Goal: Task Accomplishment & Management: Complete application form

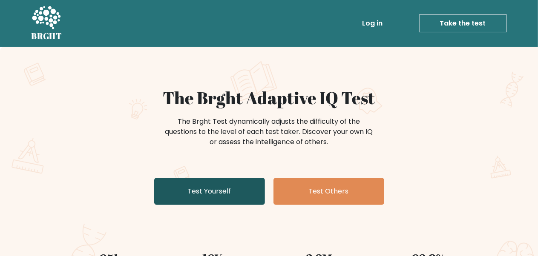
click at [193, 185] on link "Test Yourself" at bounding box center [209, 191] width 111 height 27
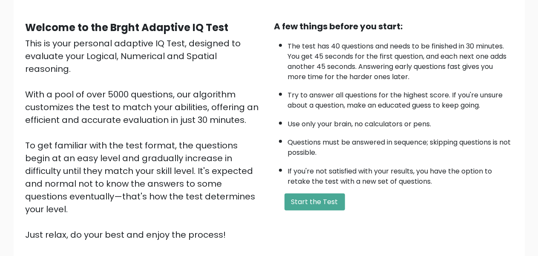
scroll to position [68, 0]
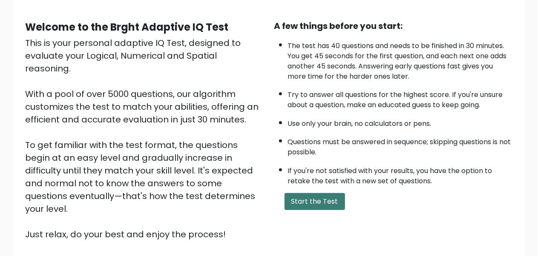
click at [302, 195] on button "Start the Test" at bounding box center [314, 201] width 60 height 17
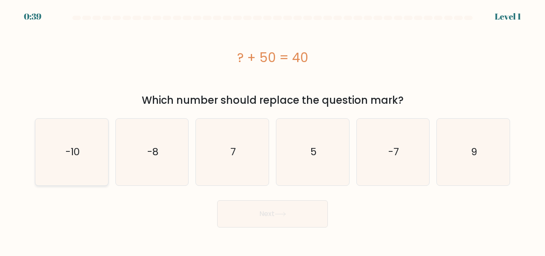
click at [86, 140] on icon "-10" at bounding box center [71, 152] width 67 height 67
click at [272, 130] on input "a. -10" at bounding box center [272, 129] width 0 height 2
radio input "true"
click at [258, 210] on button "Next" at bounding box center [272, 213] width 111 height 27
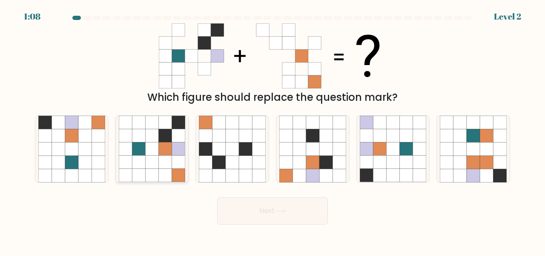
click at [155, 166] on icon at bounding box center [151, 162] width 13 height 13
click at [272, 130] on input "b." at bounding box center [272, 129] width 0 height 2
radio input "true"
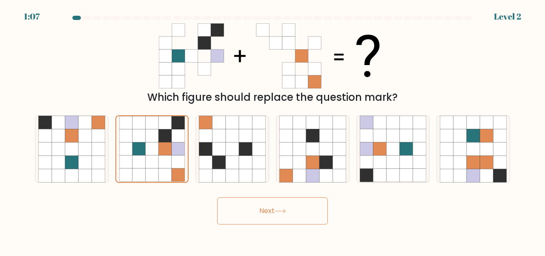
click at [257, 206] on button "Next" at bounding box center [272, 211] width 111 height 27
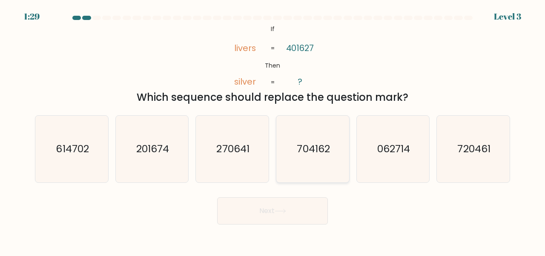
click at [330, 156] on icon "704162" at bounding box center [312, 149] width 67 height 67
click at [273, 130] on input "d. 704162" at bounding box center [272, 129] width 0 height 2
radio input "true"
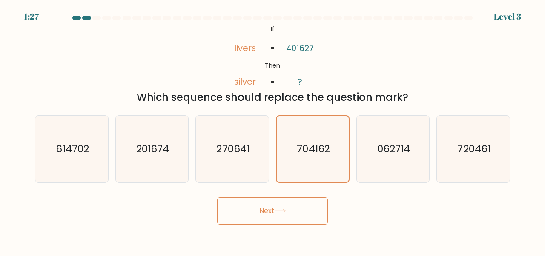
click at [311, 203] on button "Next" at bounding box center [272, 211] width 111 height 27
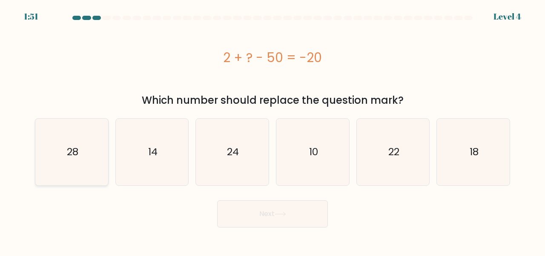
click at [74, 166] on icon "28" at bounding box center [71, 152] width 67 height 67
click at [272, 130] on input "a. 28" at bounding box center [272, 129] width 0 height 2
radio input "true"
click at [295, 217] on button "Next" at bounding box center [272, 213] width 111 height 27
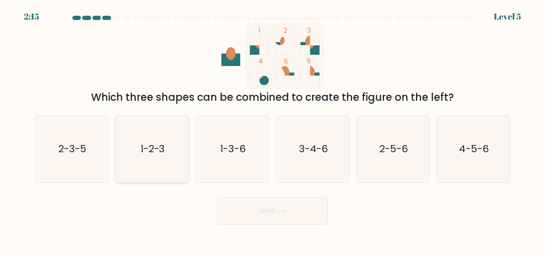
click at [146, 159] on icon "1-2-3" at bounding box center [152, 149] width 67 height 67
click at [272, 130] on input "b. 1-2-3" at bounding box center [272, 129] width 0 height 2
radio input "true"
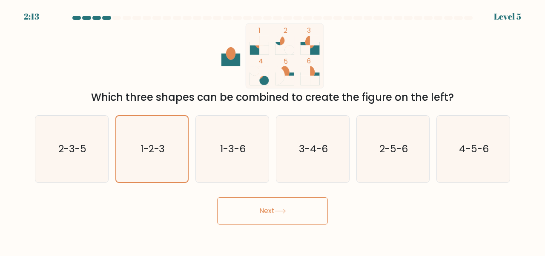
click at [286, 195] on div "Next" at bounding box center [272, 208] width 485 height 31
click at [272, 209] on button "Next" at bounding box center [272, 211] width 111 height 27
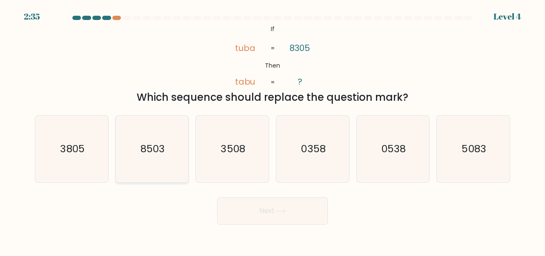
click at [169, 149] on icon "8503" at bounding box center [152, 149] width 67 height 67
click at [272, 130] on input "b. 8503" at bounding box center [272, 129] width 0 height 2
radio input "true"
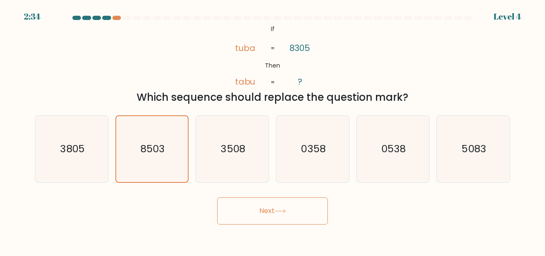
click at [258, 203] on button "Next" at bounding box center [272, 211] width 111 height 27
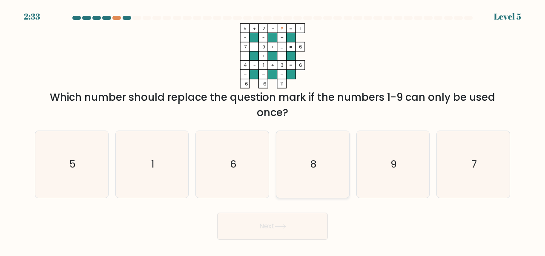
click at [315, 172] on icon "8" at bounding box center [312, 164] width 67 height 67
click at [273, 130] on input "d. 8" at bounding box center [272, 129] width 0 height 2
radio input "true"
click at [286, 213] on button "Next" at bounding box center [272, 226] width 111 height 27
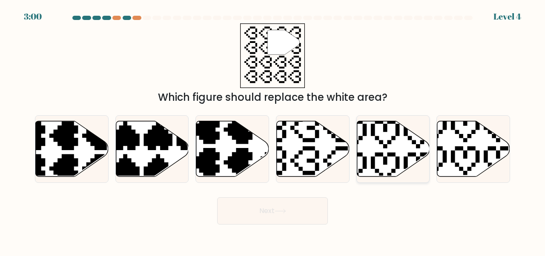
click at [372, 151] on icon at bounding box center [393, 149] width 73 height 56
click at [273, 130] on input "e." at bounding box center [272, 129] width 0 height 2
radio input "true"
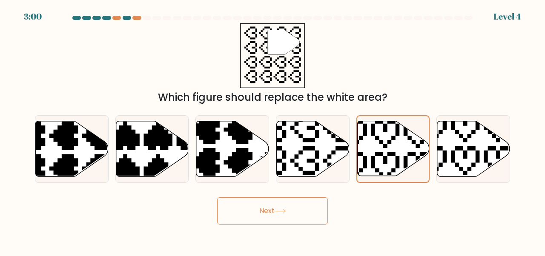
click at [294, 207] on button "Next" at bounding box center [272, 211] width 111 height 27
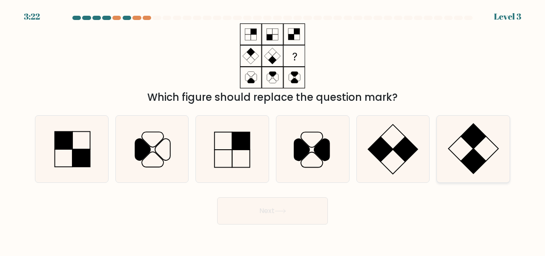
click at [458, 156] on icon at bounding box center [473, 149] width 67 height 67
click at [273, 130] on input "f." at bounding box center [272, 129] width 0 height 2
radio input "true"
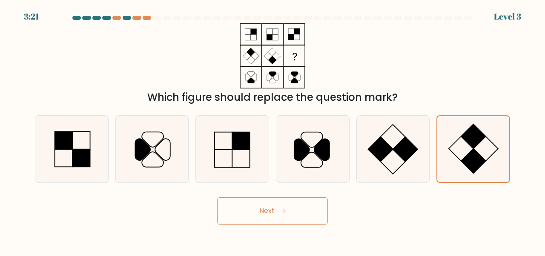
click at [304, 200] on button "Next" at bounding box center [272, 211] width 111 height 27
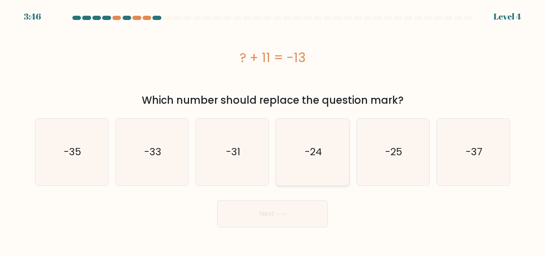
click at [286, 178] on icon "-24" at bounding box center [312, 152] width 67 height 67
click at [273, 130] on input "d. -24" at bounding box center [272, 129] width 0 height 2
radio input "true"
click at [262, 209] on button "Next" at bounding box center [272, 213] width 111 height 27
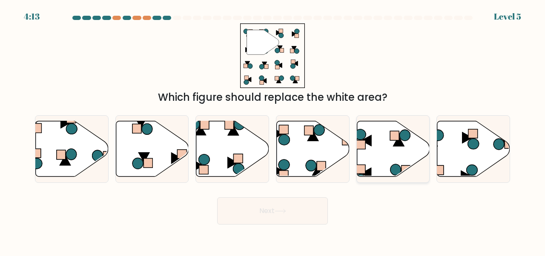
click at [387, 149] on icon at bounding box center [393, 149] width 73 height 56
click at [273, 130] on input "e." at bounding box center [272, 129] width 0 height 2
radio input "true"
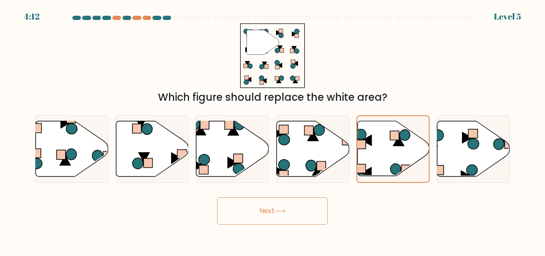
click at [301, 221] on button "Next" at bounding box center [272, 211] width 111 height 27
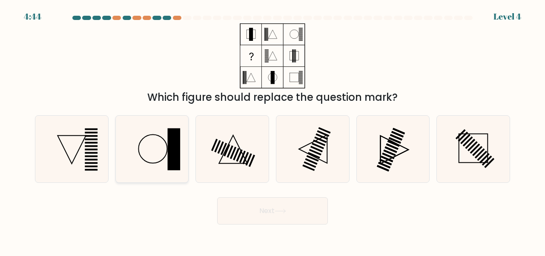
click at [188, 152] on div at bounding box center [152, 149] width 74 height 68
click at [272, 130] on input "b." at bounding box center [272, 129] width 0 height 2
radio input "true"
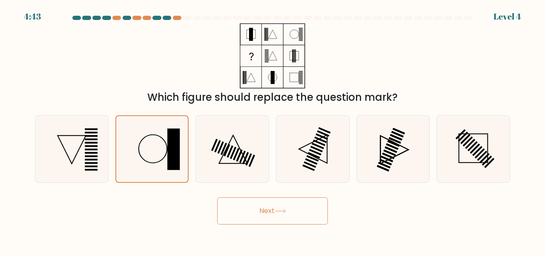
click at [293, 206] on button "Next" at bounding box center [272, 211] width 111 height 27
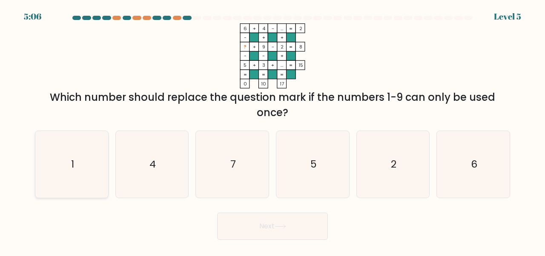
click at [101, 178] on icon "1" at bounding box center [71, 164] width 67 height 67
click at [272, 130] on input "a. 1" at bounding box center [272, 129] width 0 height 2
radio input "true"
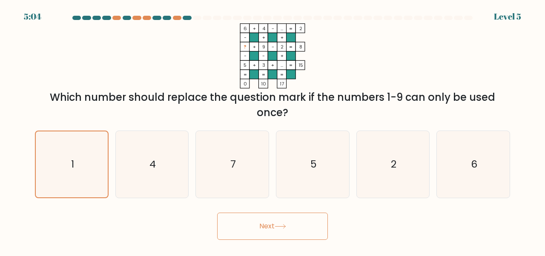
click at [296, 228] on button "Next" at bounding box center [272, 226] width 111 height 27
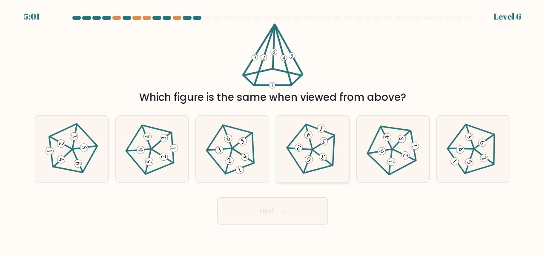
click at [307, 150] on 437 at bounding box center [299, 148] width 24 height 15
click at [273, 130] on input "d." at bounding box center [272, 129] width 0 height 2
radio input "true"
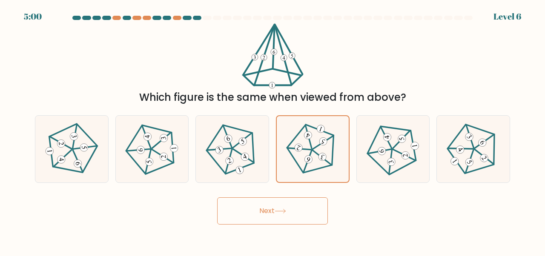
click at [281, 200] on button "Next" at bounding box center [272, 211] width 111 height 27
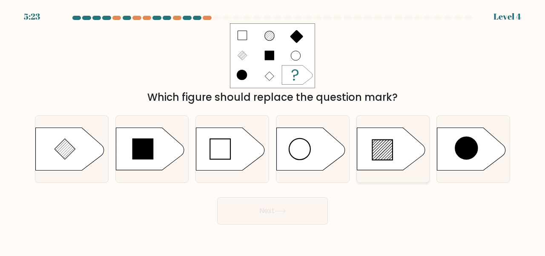
click at [370, 144] on icon at bounding box center [391, 149] width 68 height 43
click at [273, 130] on input "e." at bounding box center [272, 129] width 0 height 2
radio input "true"
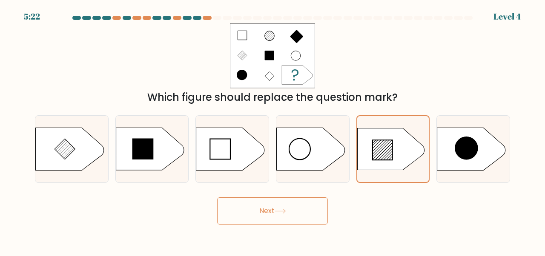
click at [272, 217] on button "Next" at bounding box center [272, 211] width 111 height 27
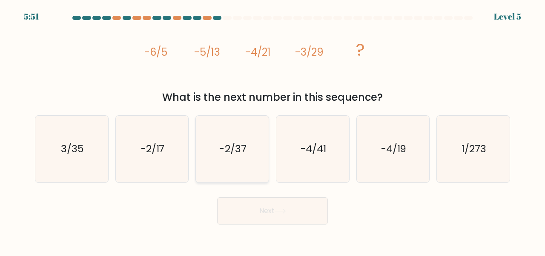
click at [211, 143] on icon "-2/37" at bounding box center [232, 149] width 67 height 67
click at [272, 130] on input "c. -2/37" at bounding box center [272, 129] width 0 height 2
radio input "true"
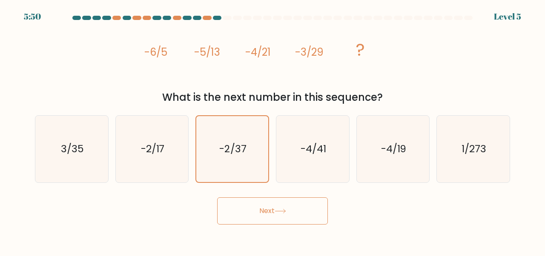
click at [272, 214] on button "Next" at bounding box center [272, 211] width 111 height 27
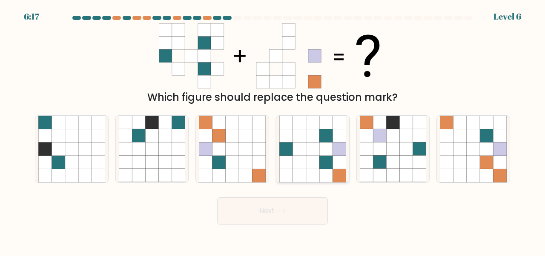
click at [310, 154] on icon at bounding box center [312, 149] width 13 height 13
click at [273, 130] on input "d." at bounding box center [272, 129] width 0 height 2
radio input "true"
click at [293, 203] on button "Next" at bounding box center [272, 211] width 111 height 27
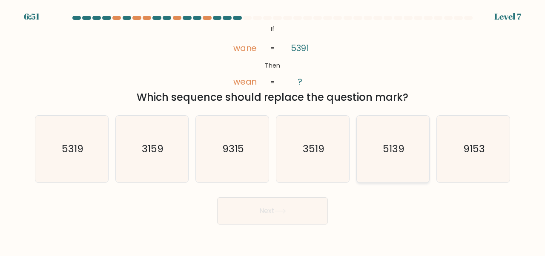
click at [404, 145] on text "5139" at bounding box center [394, 149] width 22 height 14
click at [273, 130] on input "e. 5139" at bounding box center [272, 129] width 0 height 2
radio input "true"
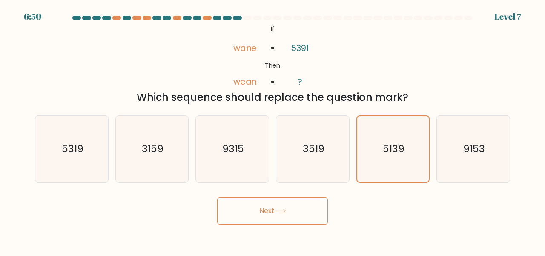
drag, startPoint x: 294, startPoint y: 232, endPoint x: 294, endPoint y: 221, distance: 10.2
click at [294, 221] on body "6:50 Level 7 If" at bounding box center [272, 128] width 545 height 256
click at [294, 221] on button "Next" at bounding box center [272, 211] width 111 height 27
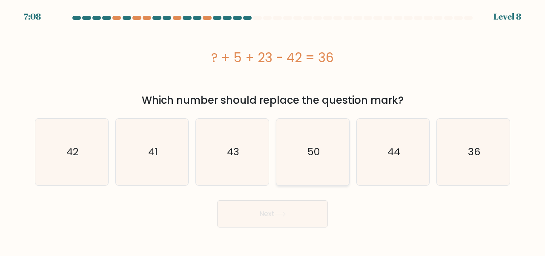
click at [324, 175] on icon "50" at bounding box center [312, 152] width 67 height 67
click at [273, 130] on input "d. 50" at bounding box center [272, 129] width 0 height 2
radio input "true"
click at [292, 220] on button "Next" at bounding box center [272, 213] width 111 height 27
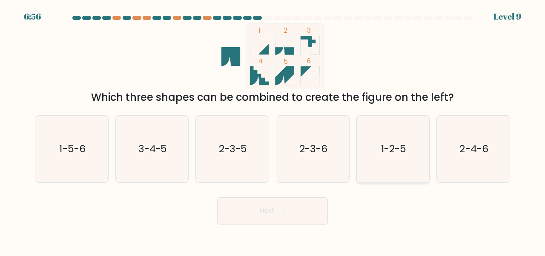
click at [379, 138] on icon "1-2-5" at bounding box center [393, 149] width 67 height 67
click at [273, 130] on input "e. 1-2-5" at bounding box center [272, 129] width 0 height 2
radio input "true"
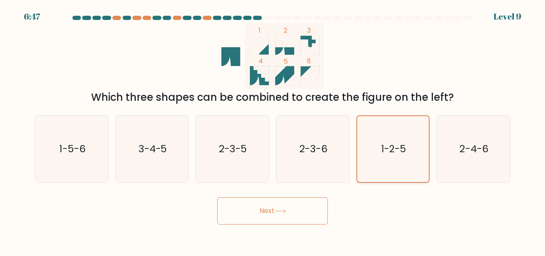
click at [379, 138] on icon "1-2-5" at bounding box center [393, 149] width 66 height 66
click at [273, 130] on input "e. 1-2-5" at bounding box center [272, 129] width 0 height 2
click at [306, 209] on button "Next" at bounding box center [272, 211] width 111 height 27
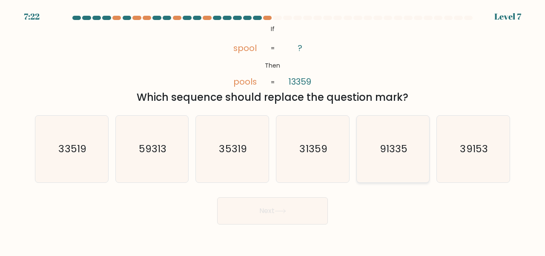
click at [377, 144] on icon "91335" at bounding box center [393, 149] width 67 height 67
click at [273, 130] on input "e. 91335" at bounding box center [272, 129] width 0 height 2
radio input "true"
click at [290, 209] on button "Next" at bounding box center [272, 211] width 111 height 27
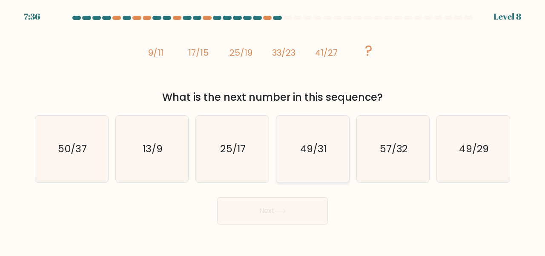
click at [312, 153] on text "49/31" at bounding box center [313, 149] width 26 height 14
click at [273, 130] on input "d. 49/31" at bounding box center [272, 129] width 0 height 2
radio input "true"
click at [281, 202] on button "Next" at bounding box center [272, 211] width 111 height 27
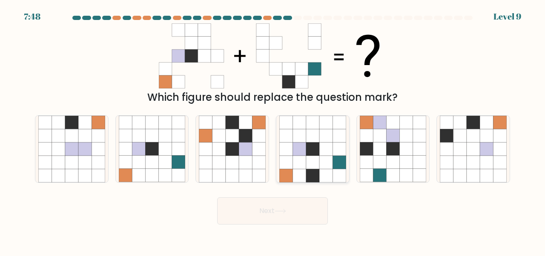
click at [313, 132] on icon at bounding box center [312, 135] width 13 height 13
click at [273, 130] on input "d." at bounding box center [272, 129] width 0 height 2
radio input "true"
click at [297, 210] on button "Next" at bounding box center [272, 211] width 111 height 27
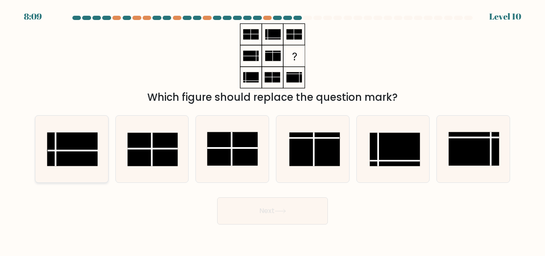
click at [99, 159] on icon at bounding box center [71, 149] width 67 height 67
click at [272, 130] on input "a." at bounding box center [272, 129] width 0 height 2
radio input "true"
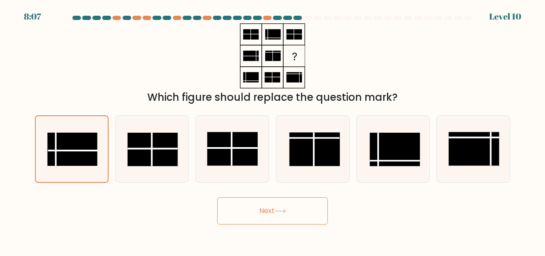
click at [258, 211] on button "Next" at bounding box center [272, 211] width 111 height 27
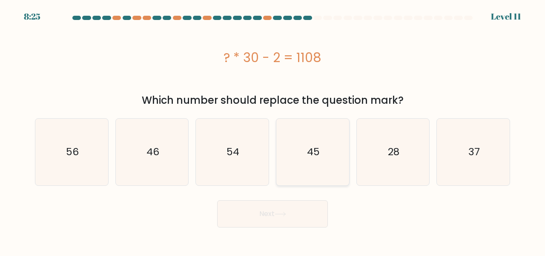
click at [295, 155] on icon "45" at bounding box center [312, 152] width 67 height 67
click at [273, 130] on input "d. 45" at bounding box center [272, 129] width 0 height 2
radio input "true"
click at [263, 211] on button "Next" at bounding box center [272, 213] width 111 height 27
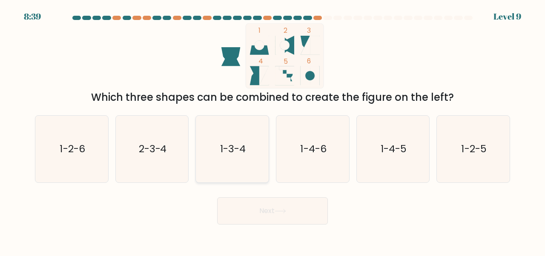
click at [248, 152] on icon "1-3-4" at bounding box center [232, 149] width 67 height 67
click at [272, 130] on input "c. 1-3-4" at bounding box center [272, 129] width 0 height 2
radio input "true"
click at [248, 198] on button "Next" at bounding box center [272, 211] width 111 height 27
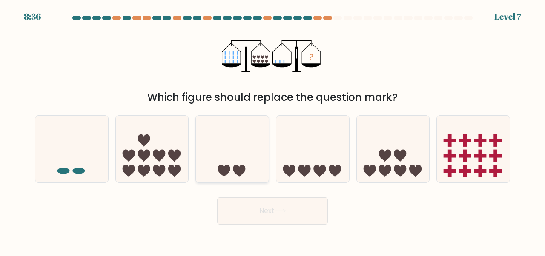
click at [241, 169] on icon at bounding box center [239, 171] width 12 height 12
click at [272, 130] on input "c." at bounding box center [272, 129] width 0 height 2
radio input "true"
click at [269, 209] on button "Next" at bounding box center [272, 211] width 111 height 27
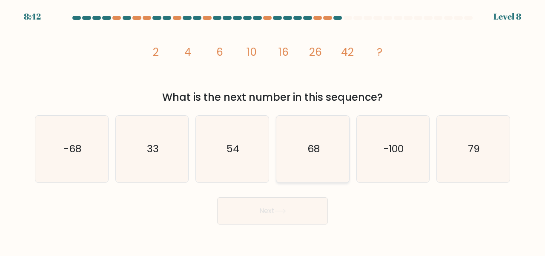
click at [296, 162] on icon "68" at bounding box center [312, 149] width 67 height 67
click at [273, 130] on input "d. 68" at bounding box center [272, 129] width 0 height 2
radio input "true"
click at [281, 192] on form at bounding box center [272, 120] width 545 height 209
click at [271, 209] on button "Next" at bounding box center [272, 211] width 111 height 27
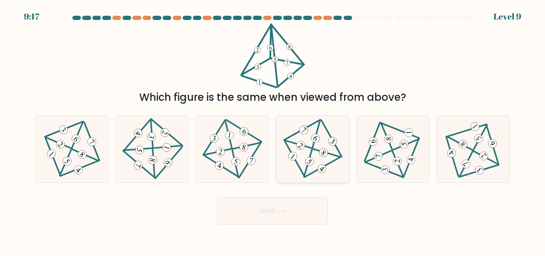
click at [280, 158] on div at bounding box center [313, 149] width 74 height 68
click at [273, 130] on input "d." at bounding box center [272, 129] width 0 height 2
radio input "true"
click at [261, 208] on button "Next" at bounding box center [272, 211] width 111 height 27
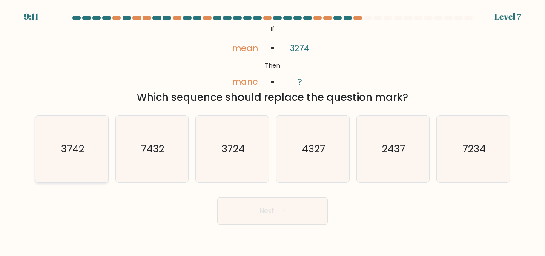
click at [58, 138] on icon "3742" at bounding box center [71, 149] width 67 height 67
click at [272, 130] on input "a. 3742" at bounding box center [272, 129] width 0 height 2
radio input "true"
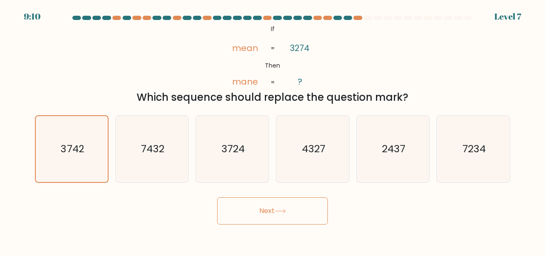
click at [270, 201] on button "Next" at bounding box center [272, 211] width 111 height 27
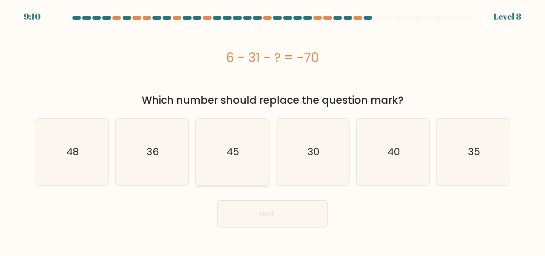
click at [246, 150] on icon "45" at bounding box center [232, 152] width 67 height 67
click at [272, 130] on input "c. 45" at bounding box center [272, 129] width 0 height 2
radio input "true"
click at [274, 215] on button "Next" at bounding box center [272, 213] width 111 height 27
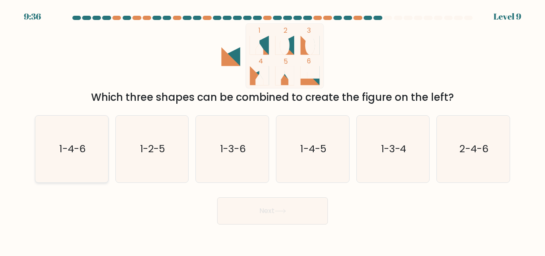
click at [79, 139] on icon "1-4-6" at bounding box center [71, 149] width 67 height 67
click at [272, 130] on input "a. 1-4-6" at bounding box center [272, 129] width 0 height 2
radio input "true"
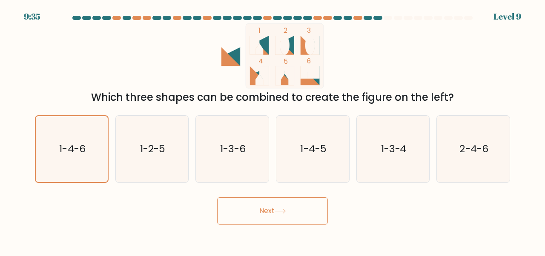
click at [253, 205] on button "Next" at bounding box center [272, 211] width 111 height 27
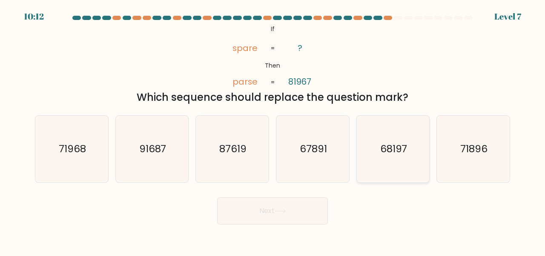
click at [369, 154] on icon "68197" at bounding box center [393, 149] width 67 height 67
click at [273, 130] on input "e. 68197" at bounding box center [272, 129] width 0 height 2
radio input "true"
click at [301, 201] on button "Next" at bounding box center [272, 211] width 111 height 27
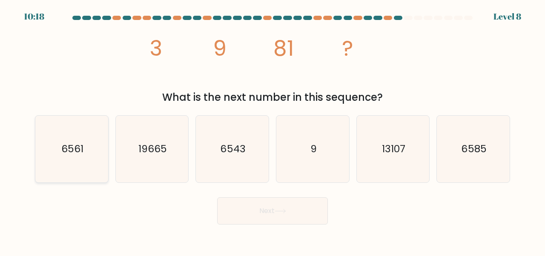
drag, startPoint x: 113, startPoint y: 140, endPoint x: 85, endPoint y: 153, distance: 31.2
click at [85, 153] on div "a. 6561 b. 19665 9" at bounding box center [272, 146] width 482 height 74
click at [85, 153] on icon "6561" at bounding box center [71, 149] width 67 height 67
click at [272, 130] on input "a. 6561" at bounding box center [272, 129] width 0 height 2
radio input "true"
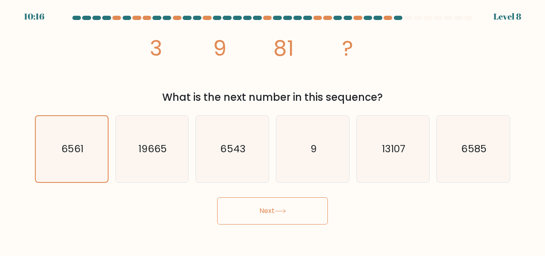
click at [282, 212] on icon at bounding box center [280, 211] width 11 height 5
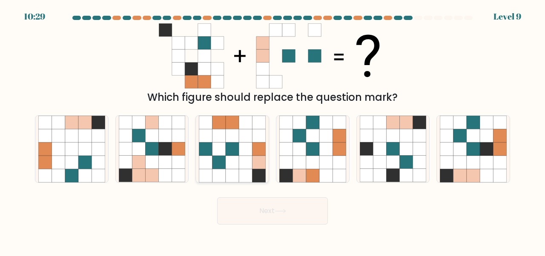
click at [215, 162] on icon at bounding box center [218, 162] width 13 height 13
click at [272, 130] on input "c." at bounding box center [272, 129] width 0 height 2
radio input "true"
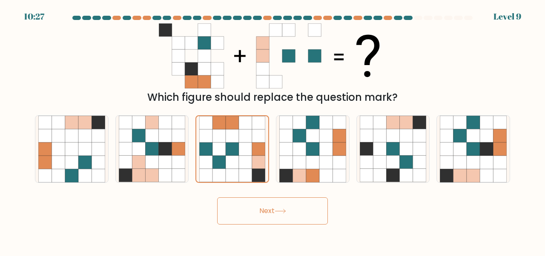
click at [297, 212] on button "Next" at bounding box center [272, 211] width 111 height 27
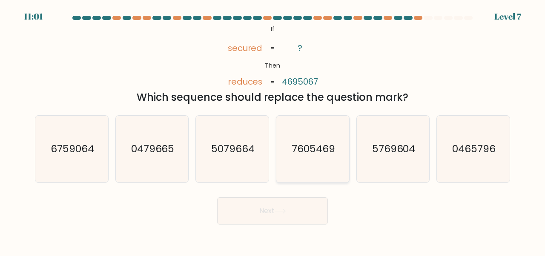
click at [292, 163] on icon "7605469" at bounding box center [312, 149] width 67 height 67
click at [273, 130] on input "d. 7605469" at bounding box center [272, 129] width 0 height 2
radio input "true"
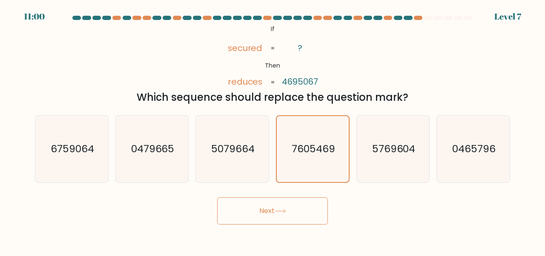
click at [277, 218] on button "Next" at bounding box center [272, 211] width 111 height 27
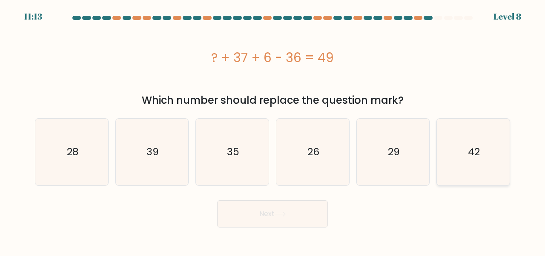
click at [443, 140] on icon "42" at bounding box center [473, 152] width 67 height 67
click at [273, 130] on input "f. 42" at bounding box center [272, 129] width 0 height 2
radio input "true"
click at [302, 206] on button "Next" at bounding box center [272, 213] width 111 height 27
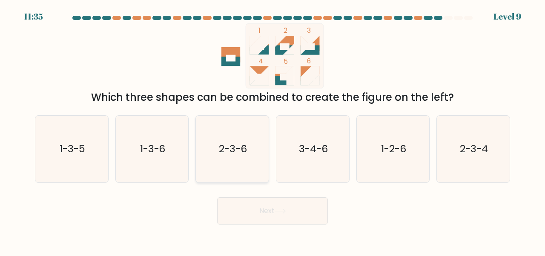
click at [244, 153] on text "2-3-6" at bounding box center [233, 149] width 28 height 14
click at [272, 130] on input "c. 2-3-6" at bounding box center [272, 129] width 0 height 2
radio input "true"
click at [280, 203] on button "Next" at bounding box center [272, 211] width 111 height 27
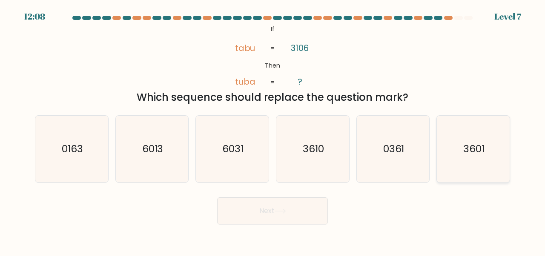
click at [470, 153] on text "3601" at bounding box center [473, 149] width 21 height 14
click at [273, 130] on input "f. 3601" at bounding box center [272, 129] width 0 height 2
radio input "true"
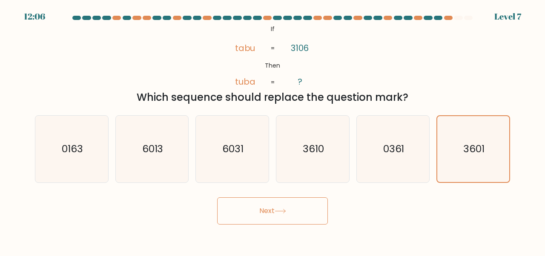
click at [303, 208] on button "Next" at bounding box center [272, 211] width 111 height 27
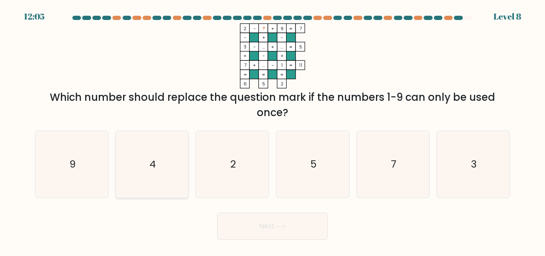
click at [135, 162] on icon "4" at bounding box center [152, 164] width 67 height 67
click at [272, 130] on input "b. 4" at bounding box center [272, 129] width 0 height 2
radio input "true"
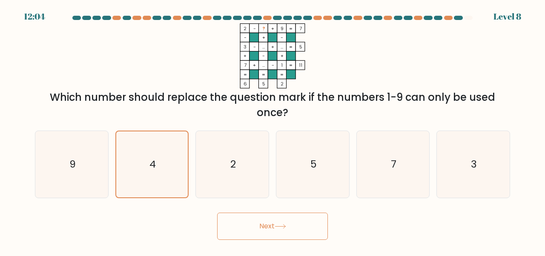
click at [265, 226] on button "Next" at bounding box center [272, 226] width 111 height 27
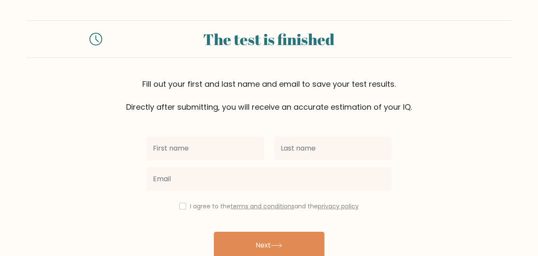
click at [192, 153] on input "text" at bounding box center [204, 149] width 117 height 24
type input "[PERSON_NAME]"
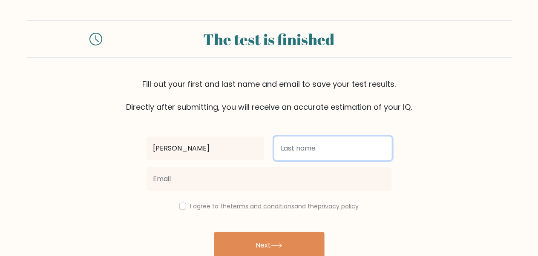
click at [286, 154] on input "text" at bounding box center [332, 149] width 117 height 24
type input "Wanjiku"
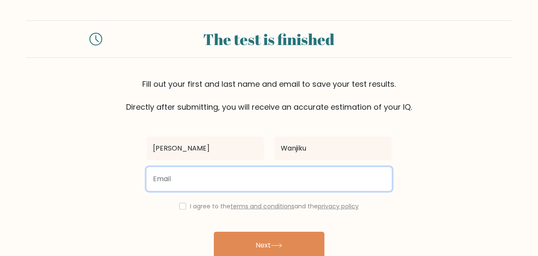
click at [239, 175] on input "email" at bounding box center [268, 179] width 245 height 24
type input "bettywanjiku833@gmail.com"
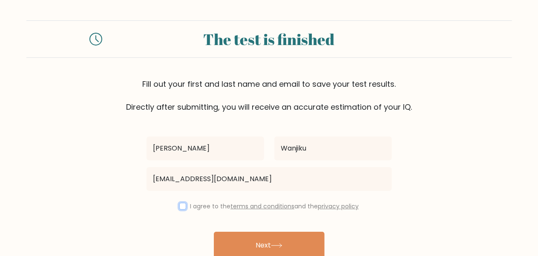
click at [179, 206] on input "checkbox" at bounding box center [182, 206] width 7 height 7
checkbox input "true"
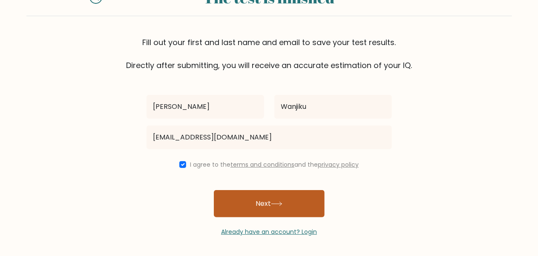
click at [241, 201] on button "Next" at bounding box center [269, 203] width 111 height 27
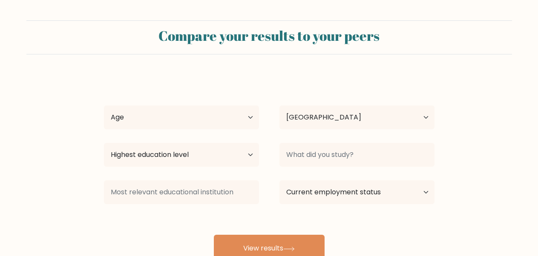
select select "KE"
click at [250, 112] on select "Age Under 18 years old 18-24 years old 25-34 years old 35-44 years old 45-54 ye…" at bounding box center [181, 118] width 155 height 24
select select "18_24"
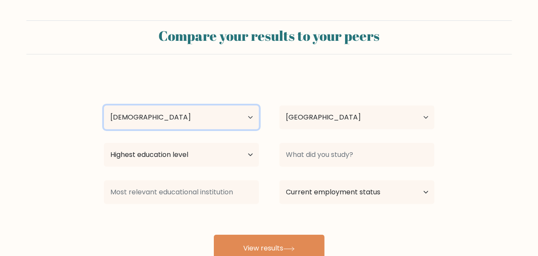
click at [104, 106] on select "Age Under 18 years old 18-24 years old 25-34 years old 35-44 years old 45-54 ye…" at bounding box center [181, 118] width 155 height 24
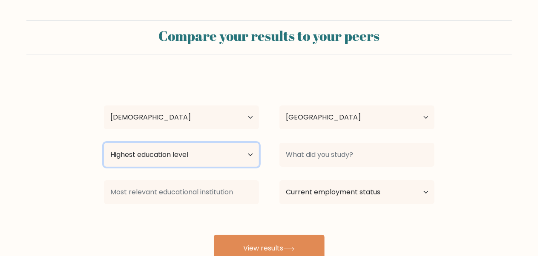
click at [238, 151] on select "Highest education level No schooling Primary Lower Secondary Upper Secondary Oc…" at bounding box center [181, 155] width 155 height 24
select select "bachelors_degree"
click at [104, 143] on select "Highest education level No schooling Primary Lower Secondary Upper Secondary Oc…" at bounding box center [181, 155] width 155 height 24
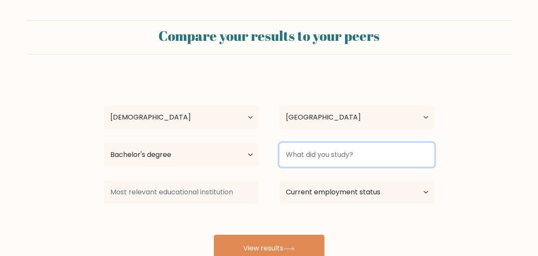
click at [308, 152] on input at bounding box center [356, 155] width 155 height 24
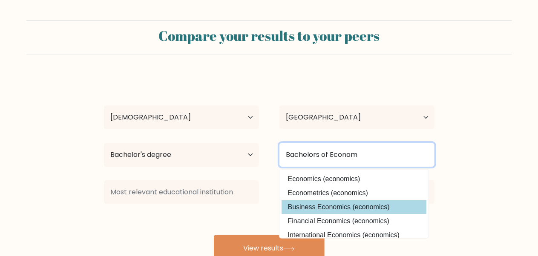
type input "Bachelors of Econom"
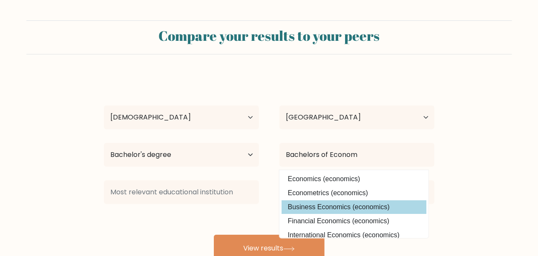
click at [297, 203] on div "Elizabeth Wanjiku Age Under 18 years old 18-24 years old 25-34 years old 35-44 …" at bounding box center [269, 168] width 341 height 187
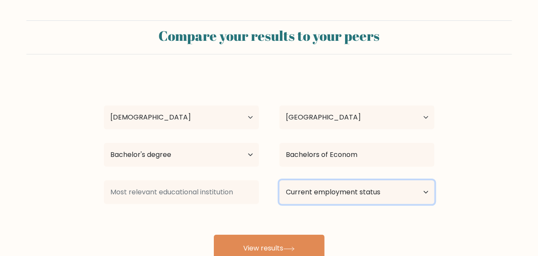
click at [412, 192] on select "Current employment status Employed Student Retired Other / prefer not to answer" at bounding box center [356, 192] width 155 height 24
select select "other"
click at [279, 180] on select "Current employment status Employed Student Retired Other / prefer not to answer" at bounding box center [356, 192] width 155 height 24
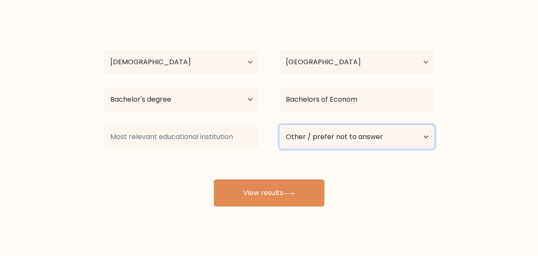
scroll to position [66, 0]
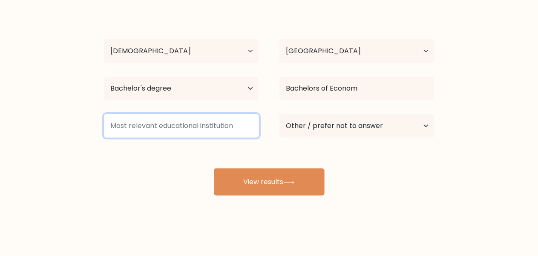
click at [219, 124] on input at bounding box center [181, 126] width 155 height 24
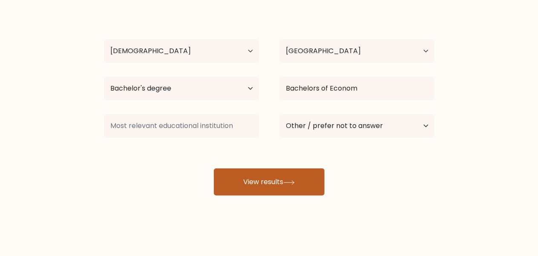
click at [238, 173] on button "View results" at bounding box center [269, 182] width 111 height 27
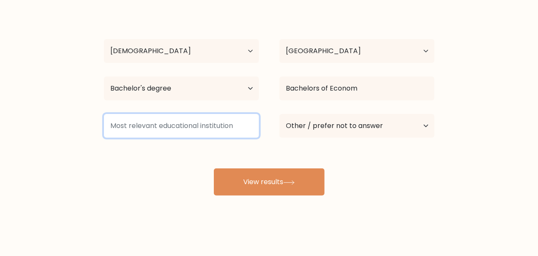
click at [116, 129] on input at bounding box center [181, 126] width 155 height 24
type input "k"
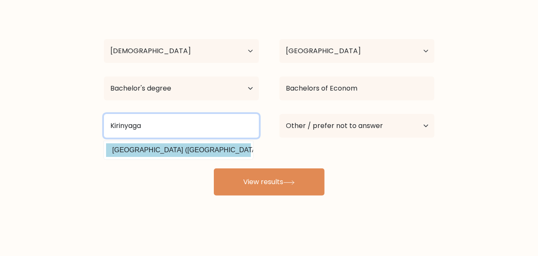
type input "Kirinyaga"
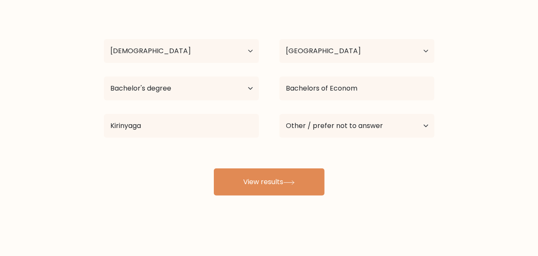
click at [123, 152] on div "Elizabeth Wanjiku Age Under 18 years old 18-24 years old 25-34 years old 35-44 …" at bounding box center [269, 102] width 341 height 187
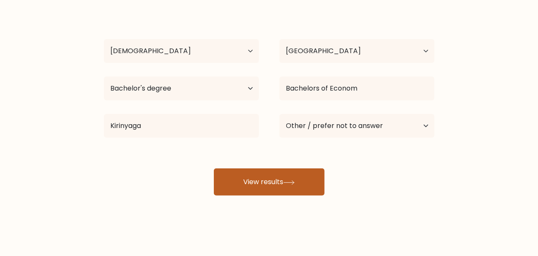
click at [256, 175] on button "View results" at bounding box center [269, 182] width 111 height 27
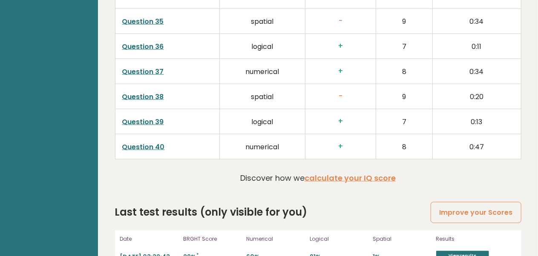
scroll to position [2207, 0]
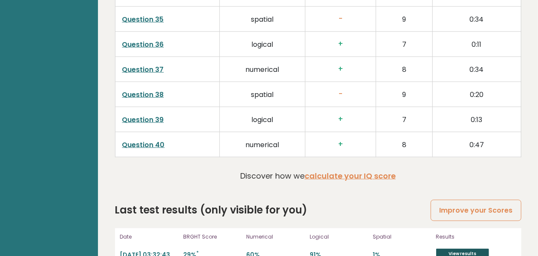
click at [463, 249] on link "View results" at bounding box center [462, 254] width 53 height 11
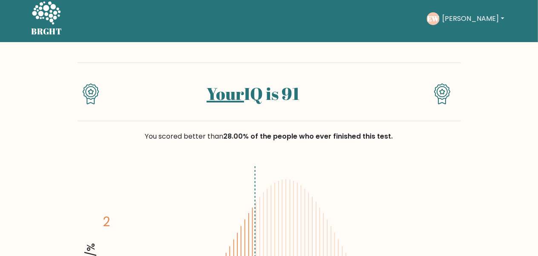
scroll to position [4, 0]
